Goal: Information Seeking & Learning: Learn about a topic

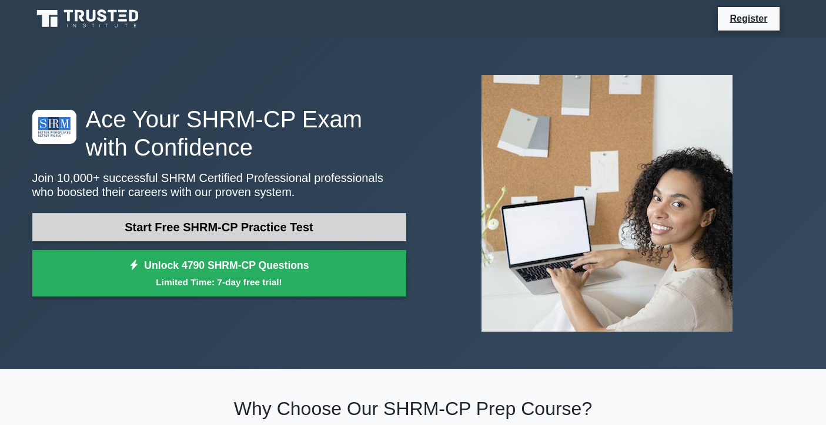
click at [333, 229] on link "Start Free SHRM-CP Practice Test" at bounding box center [219, 227] width 374 height 28
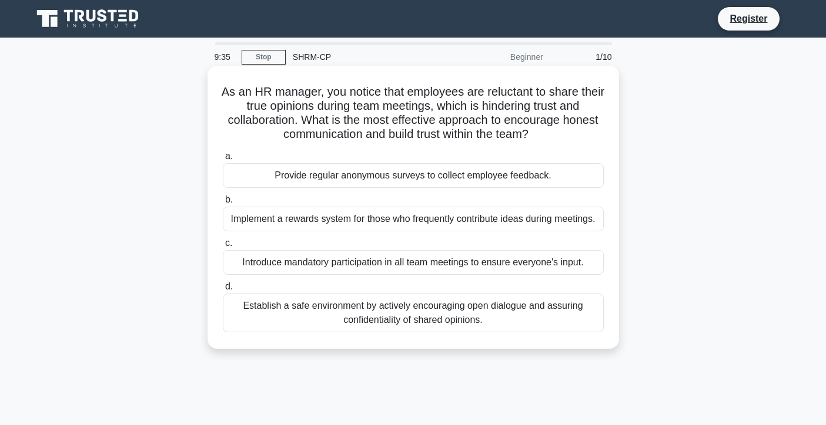
click at [474, 317] on div "Establish a safe environment by actively encouraging open dialogue and assuring…" at bounding box center [413, 313] width 381 height 39
click at [223, 291] on input "d. Establish a safe environment by actively encouraging open dialogue and assur…" at bounding box center [223, 287] width 0 height 8
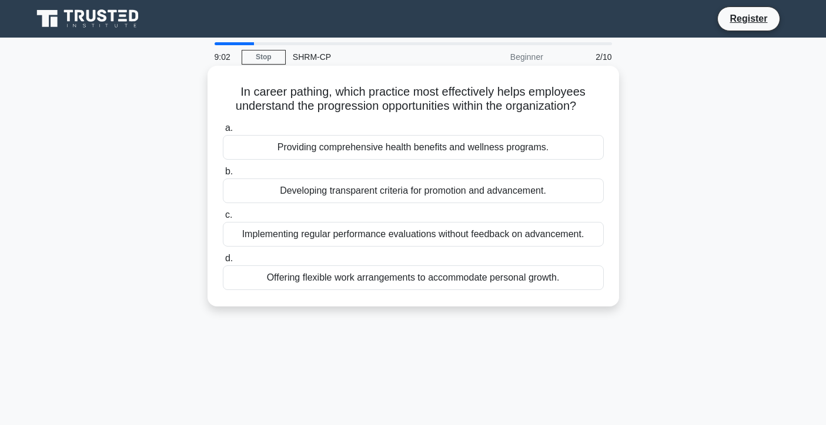
click at [398, 283] on div "Offering flexible work arrangements to accommodate personal growth." at bounding box center [413, 278] width 381 height 25
click at [223, 263] on input "d. Offering flexible work arrangements to accommodate personal growth." at bounding box center [223, 259] width 0 height 8
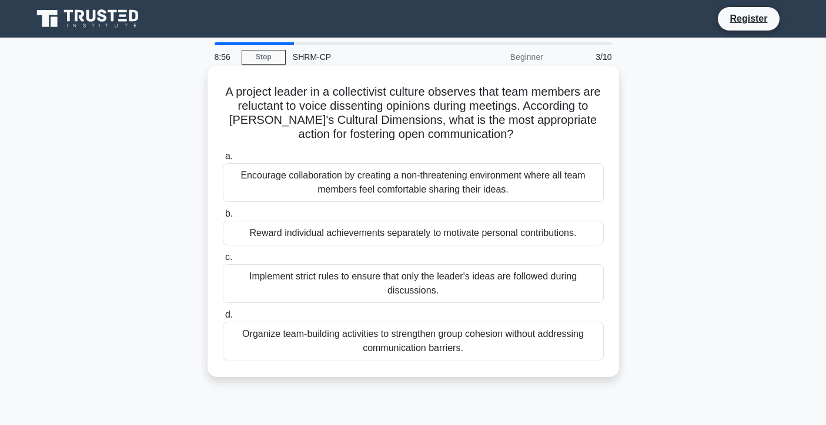
click at [333, 95] on h5 "A project leader in a collectivist culture observes that team members are reluc…" at bounding box center [413, 114] width 383 height 58
drag, startPoint x: 238, startPoint y: 110, endPoint x: 282, endPoint y: 110, distance: 43.5
click at [282, 110] on h5 "A project leader in a collectivist culture observes that team members are reluc…" at bounding box center [413, 114] width 383 height 58
click at [360, 91] on h5 "A project leader in a collectivist culture observes that team members are reluc…" at bounding box center [413, 114] width 383 height 58
click at [391, 177] on div "Encourage collaboration by creating a non-threatening environment where all tea…" at bounding box center [413, 182] width 381 height 39
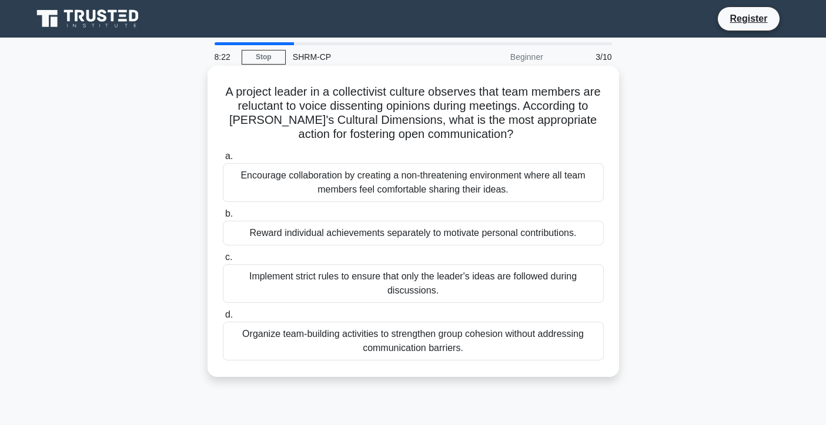
click at [223, 160] on input "a. Encourage collaboration by creating a non-threatening environment where all …" at bounding box center [223, 157] width 0 height 8
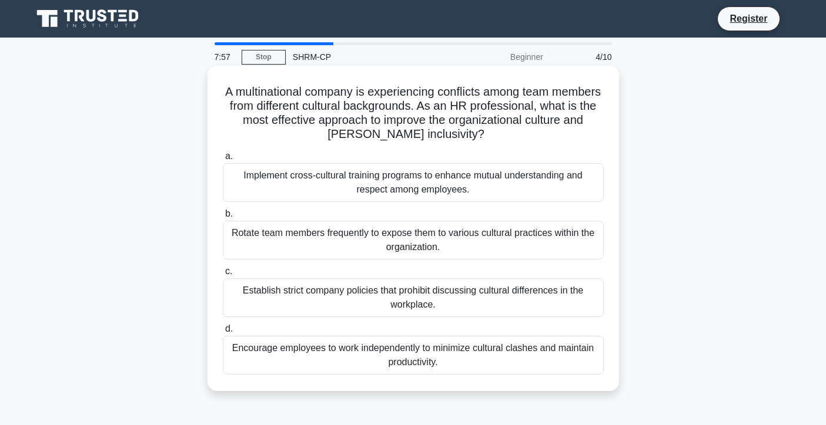
click at [454, 176] on div "Implement cross-cultural training programs to enhance mutual understanding and …" at bounding box center [413, 182] width 381 height 39
click at [223, 160] on input "a. Implement cross-cultural training programs to enhance mutual understanding a…" at bounding box center [223, 157] width 0 height 8
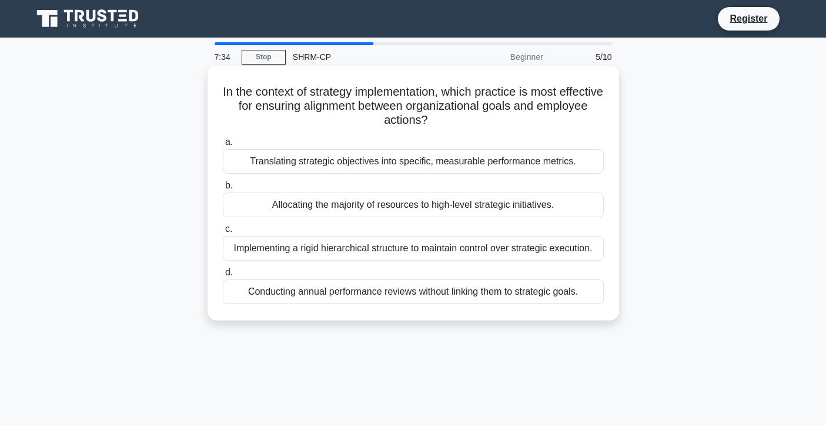
click at [398, 165] on div "Translating strategic objectives into specific, measurable performance metrics." at bounding box center [413, 161] width 381 height 25
click at [223, 146] on input "a. Translating strategic objectives into specific, measurable performance metri…" at bounding box center [223, 143] width 0 height 8
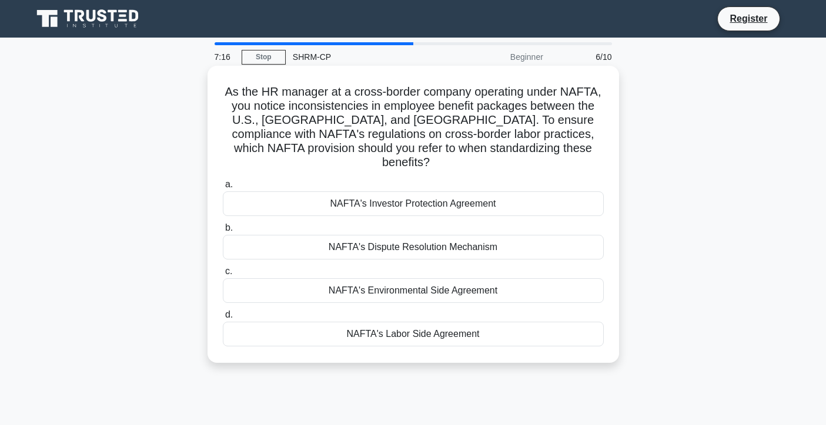
click at [413, 322] on div "NAFTA's Labor Side Agreement" at bounding box center [413, 334] width 381 height 25
click at [223, 319] on input "d. NAFTA's Labor Side Agreement" at bounding box center [223, 315] width 0 height 8
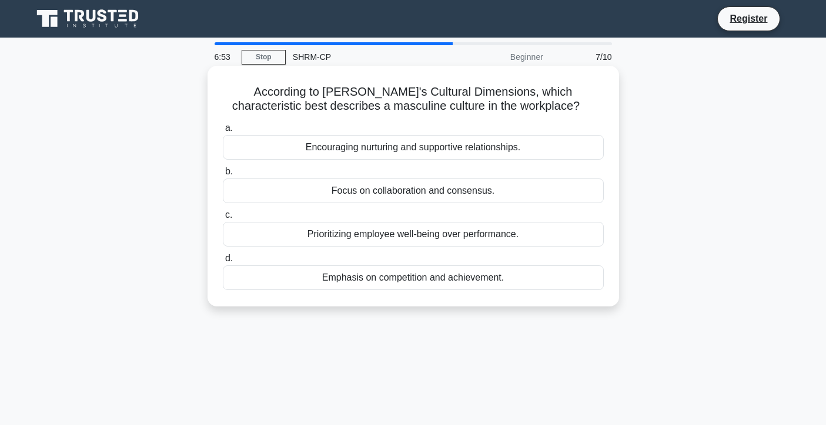
click at [438, 279] on div "Emphasis on competition and achievement." at bounding box center [413, 278] width 381 height 25
click at [223, 263] on input "d. Emphasis on competition and achievement." at bounding box center [223, 259] width 0 height 8
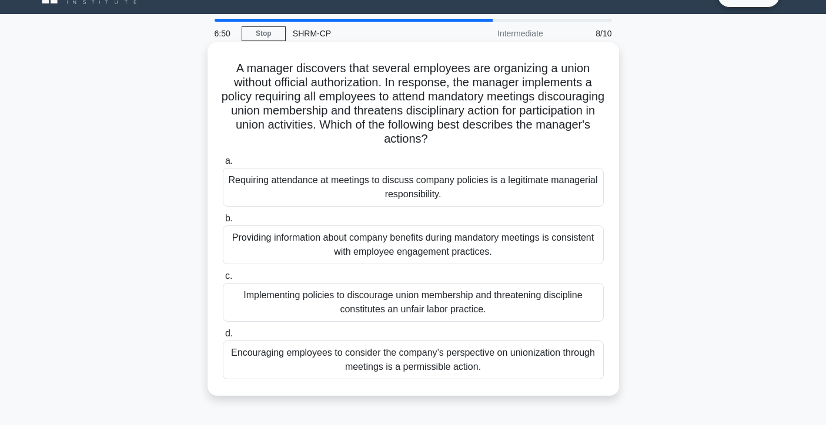
scroll to position [22, 0]
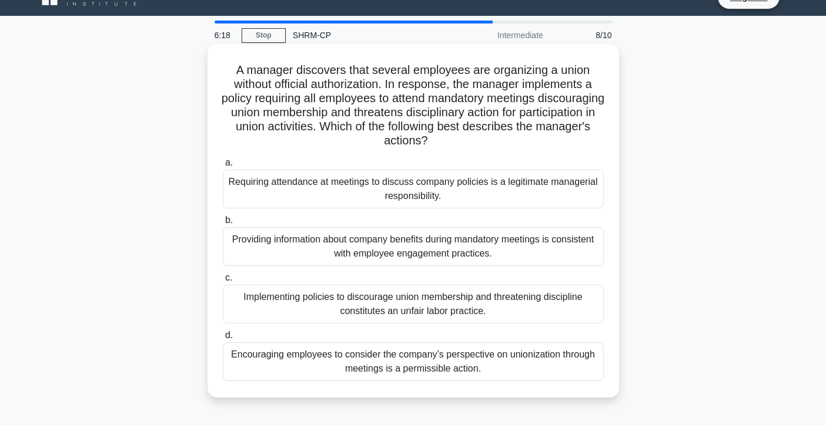
click at [362, 291] on div "Implementing policies to discourage union membership and threatening discipline…" at bounding box center [413, 304] width 381 height 39
click at [223, 282] on input "c. Implementing policies to discourage union membership and threatening discipl…" at bounding box center [223, 278] width 0 height 8
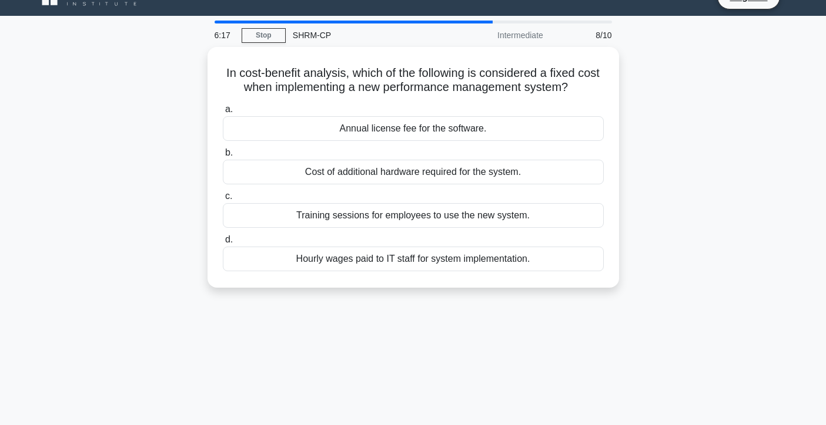
scroll to position [0, 0]
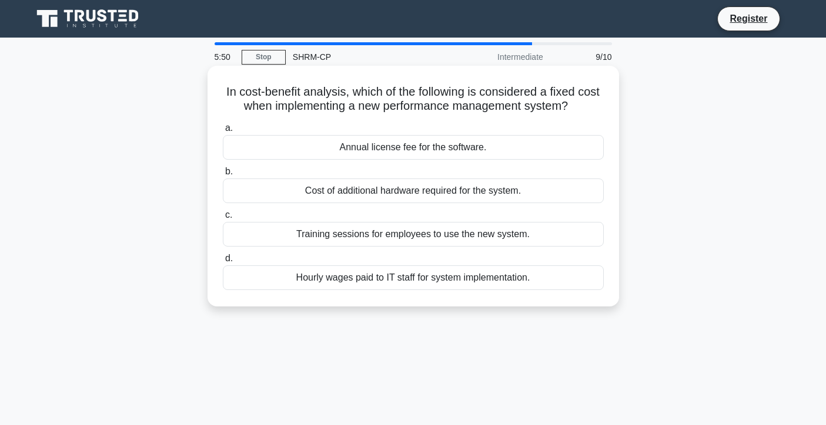
drag, startPoint x: 341, startPoint y: 197, endPoint x: 355, endPoint y: 119, distance: 79.9
click at [355, 119] on div "In cost-benefit analysis, which of the following is considered a fixed cost whe…" at bounding box center [413, 187] width 402 height 232
click at [354, 121] on div "a. Annual license fee for the software. b. Cost of additional hardware required…" at bounding box center [413, 206] width 395 height 174
click at [360, 232] on div "Training sessions for employees to use the new system." at bounding box center [413, 234] width 381 height 25
click at [223, 219] on input "c. Training sessions for employees to use the new system." at bounding box center [223, 216] width 0 height 8
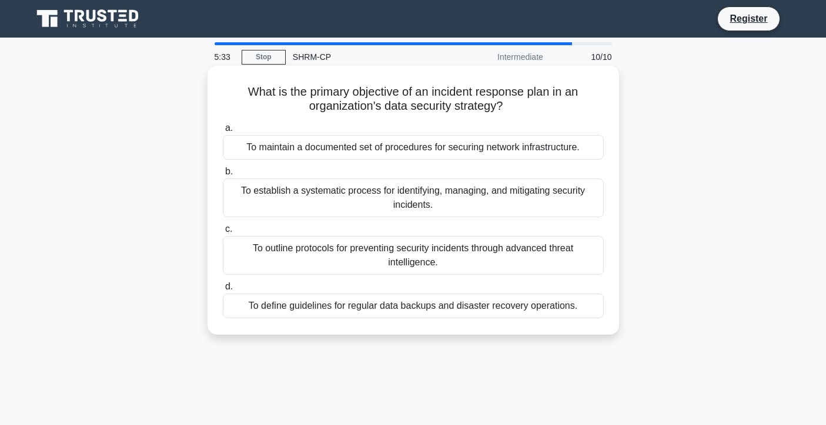
click at [394, 203] on div "To establish a systematic process for identifying, managing, and mitigating sec…" at bounding box center [413, 198] width 381 height 39
click at [223, 176] on input "b. To establish a systematic process for identifying, managing, and mitigating …" at bounding box center [223, 172] width 0 height 8
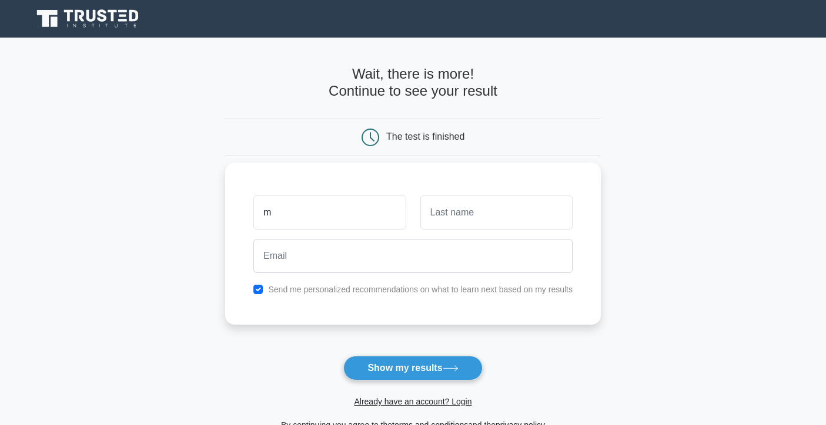
type input "m"
type input "a"
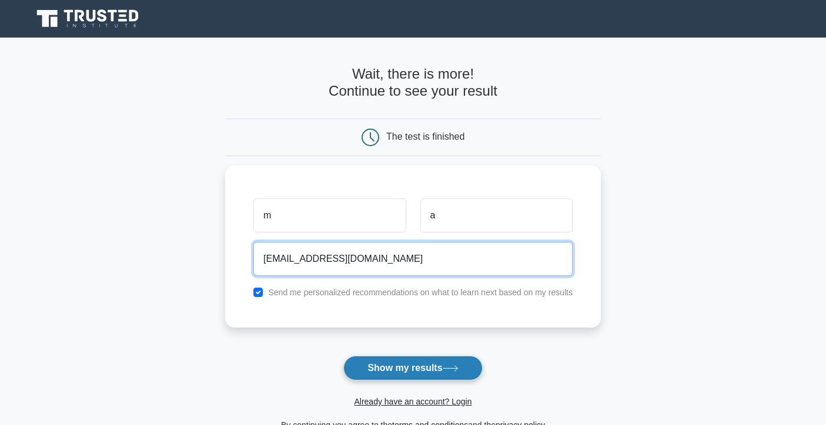
type input "mihailojej@gmail.com"
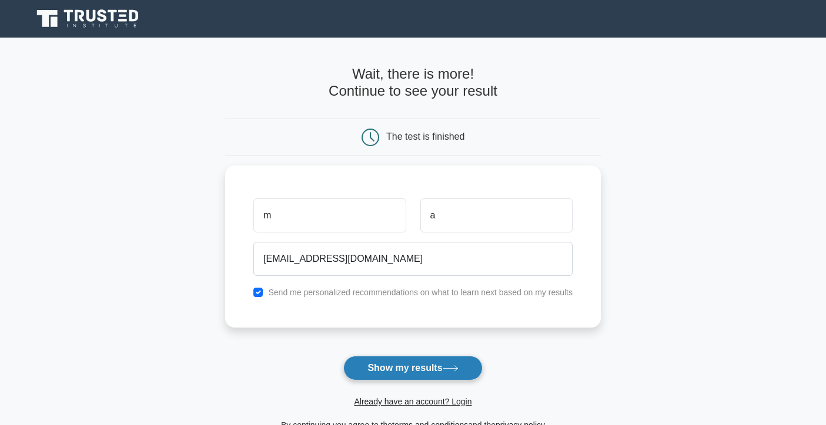
click at [435, 372] on button "Show my results" at bounding box center [412, 368] width 139 height 25
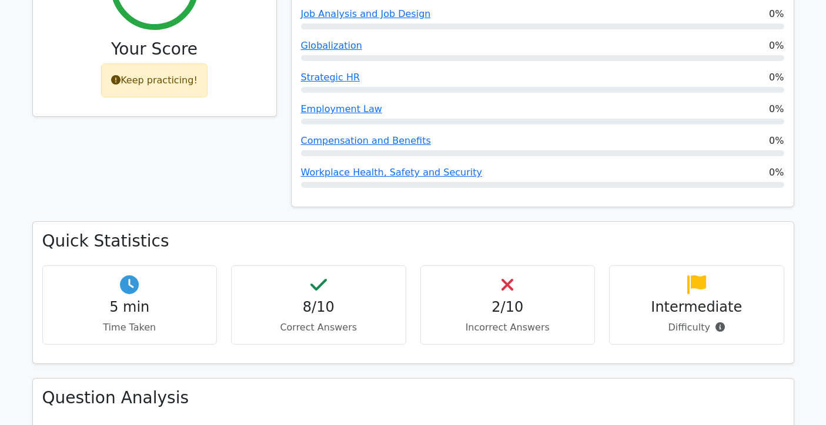
scroll to position [515, 0]
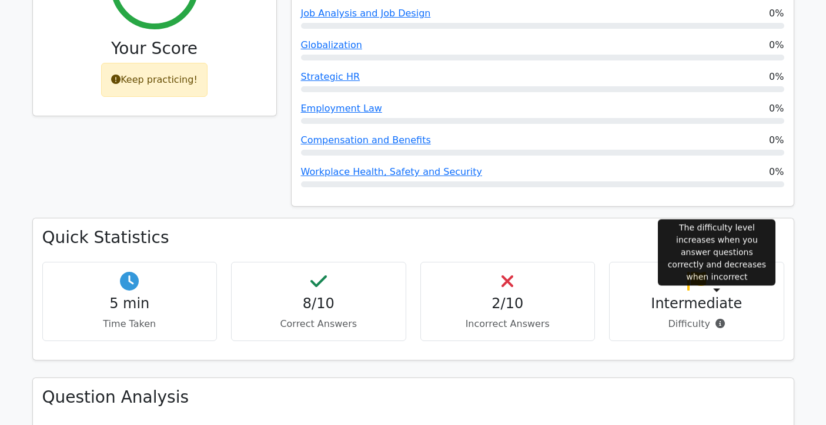
click at [715, 319] on icon at bounding box center [719, 323] width 9 height 9
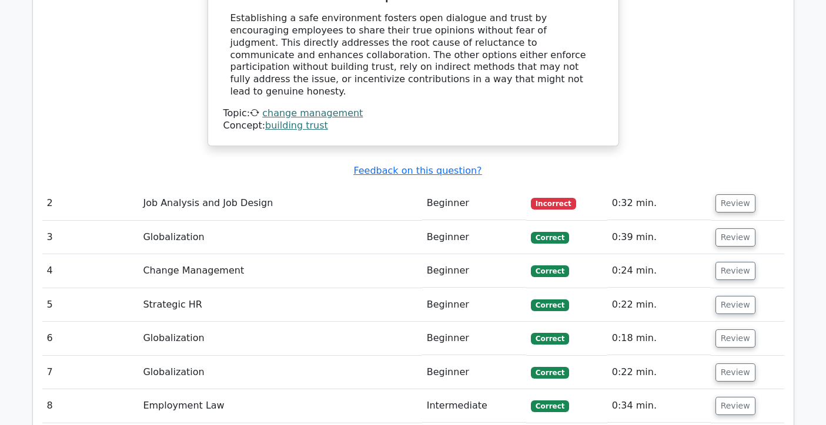
scroll to position [1315, 0]
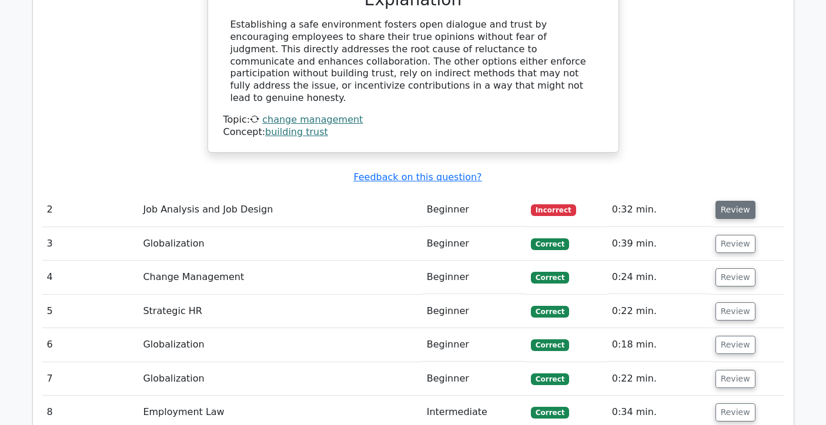
click at [738, 201] on button "Review" at bounding box center [735, 210] width 40 height 18
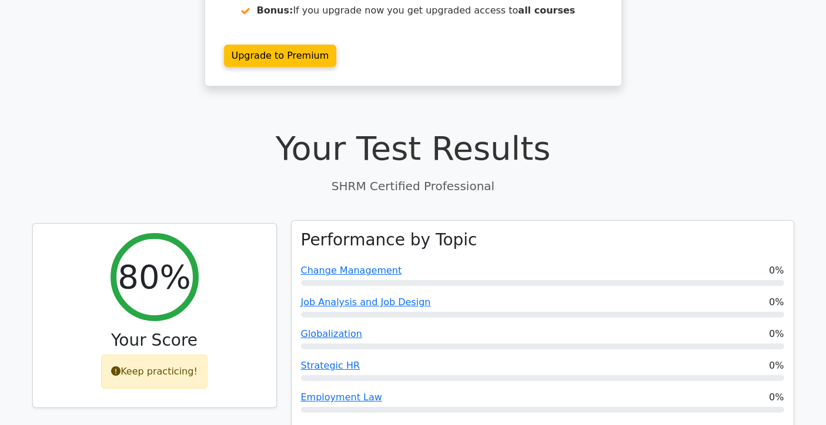
scroll to position [226, 0]
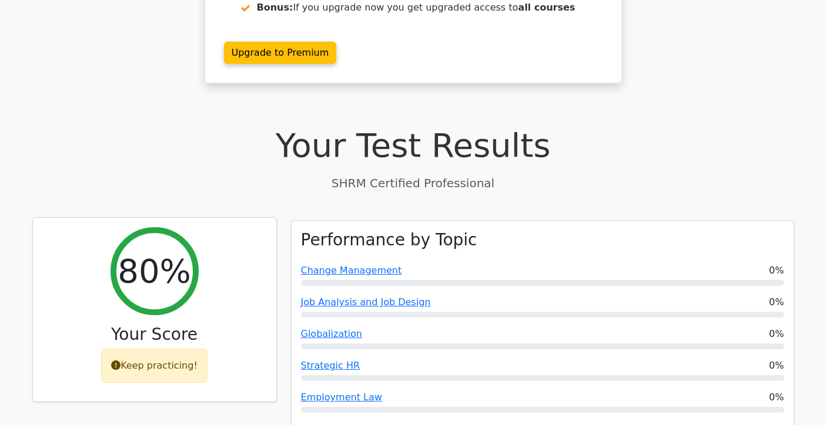
click at [123, 349] on div "Keep practicing!" at bounding box center [154, 366] width 106 height 34
click at [119, 361] on icon at bounding box center [115, 365] width 9 height 9
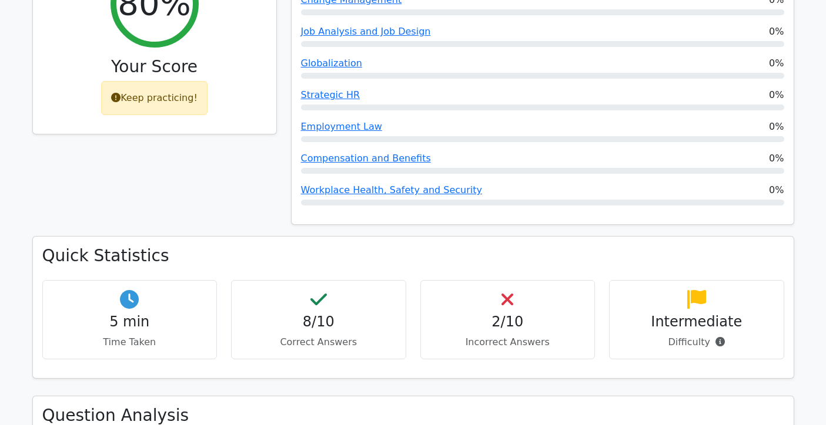
scroll to position [498, 0]
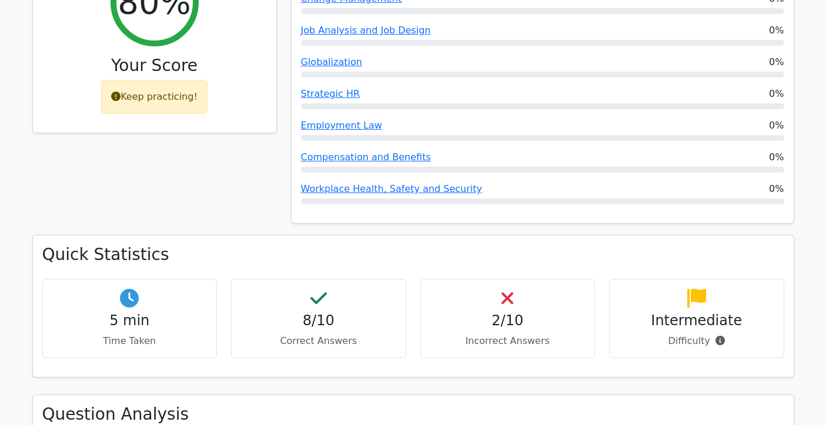
click at [306, 279] on div "8/10 Correct Answers" at bounding box center [318, 318] width 175 height 79
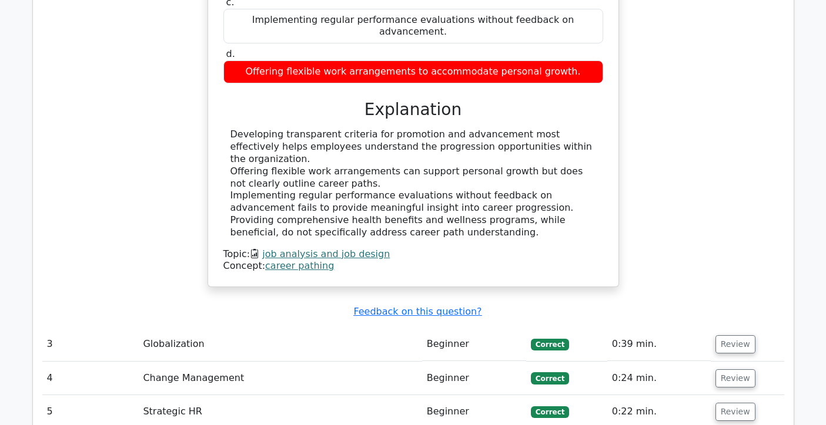
scroll to position [1715, 0]
